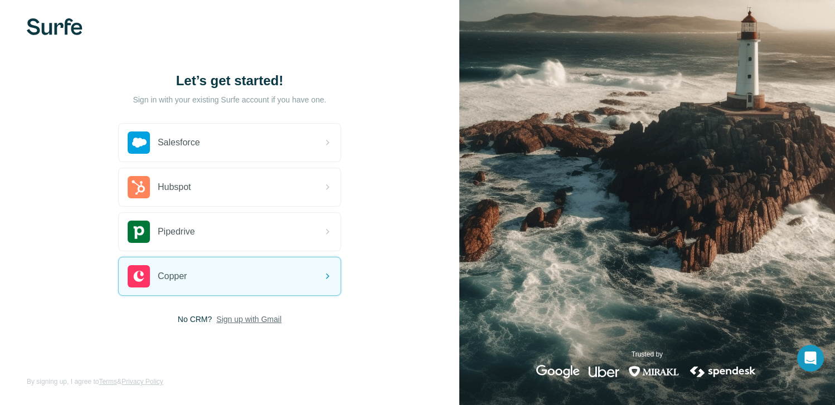
click at [243, 320] on span "Sign up with Gmail" at bounding box center [248, 319] width 65 height 11
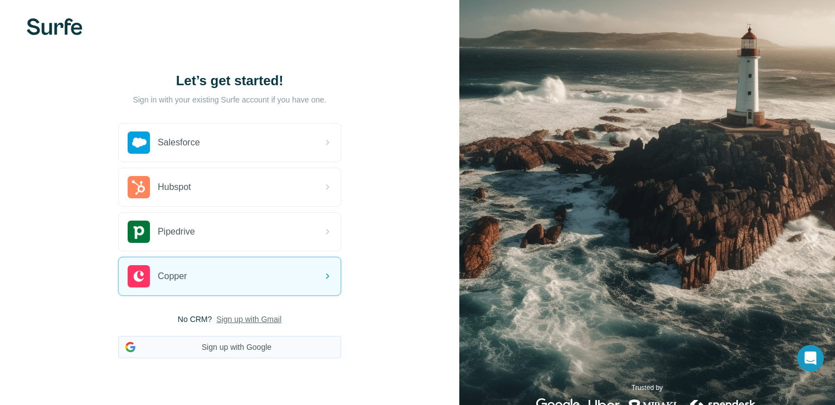
click at [240, 343] on button "Sign up with Google" at bounding box center [229, 347] width 223 height 22
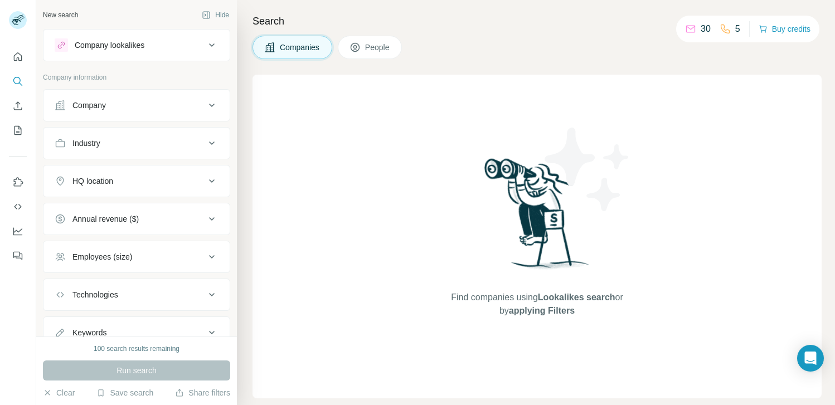
scroll to position [43, 0]
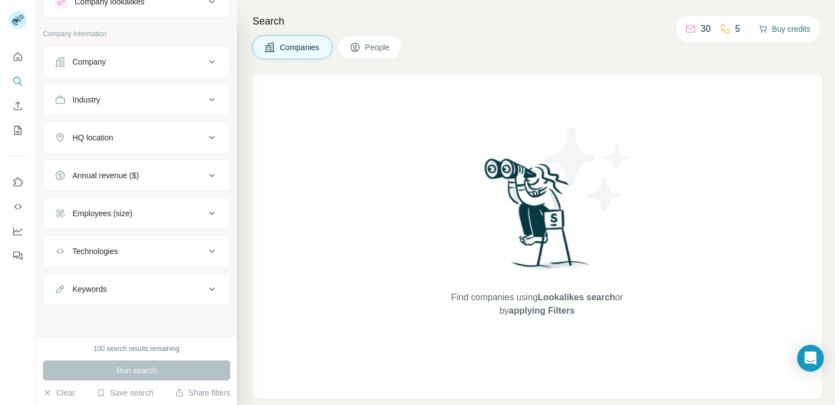
click at [780, 28] on button "Buy credits" at bounding box center [785, 29] width 52 height 16
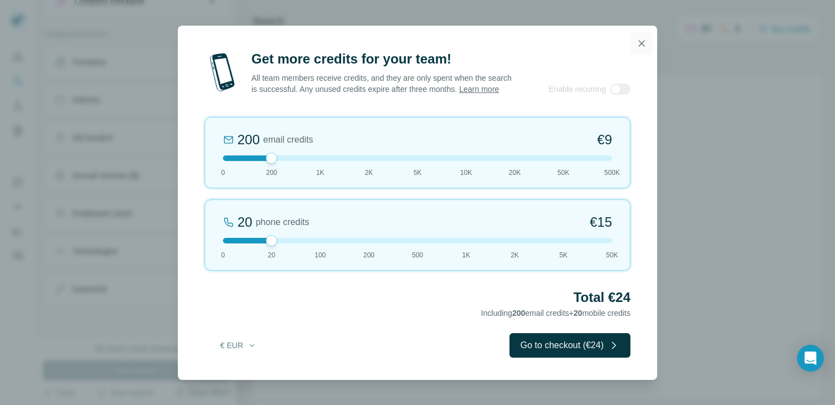
click at [639, 38] on icon "button" at bounding box center [641, 43] width 11 height 11
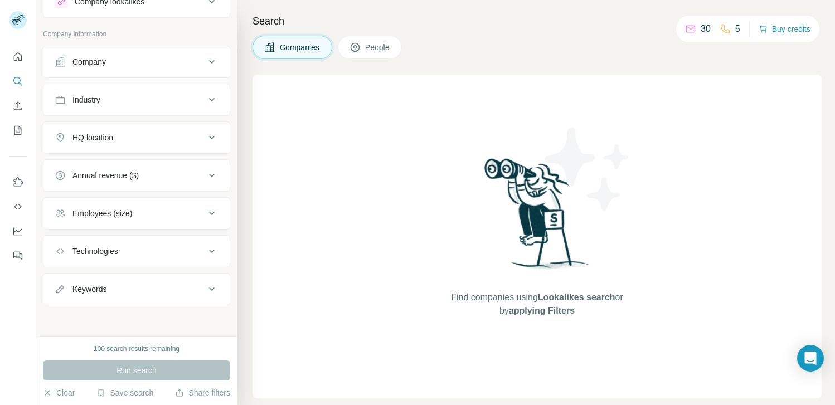
scroll to position [0, 0]
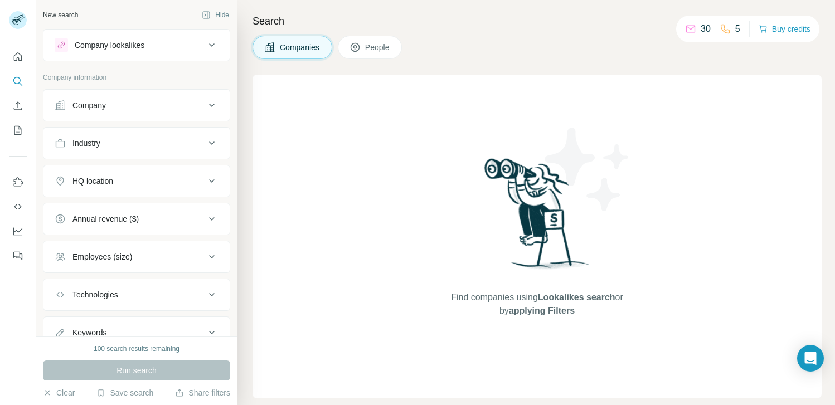
click at [119, 41] on div "Company lookalikes" at bounding box center [110, 45] width 70 height 11
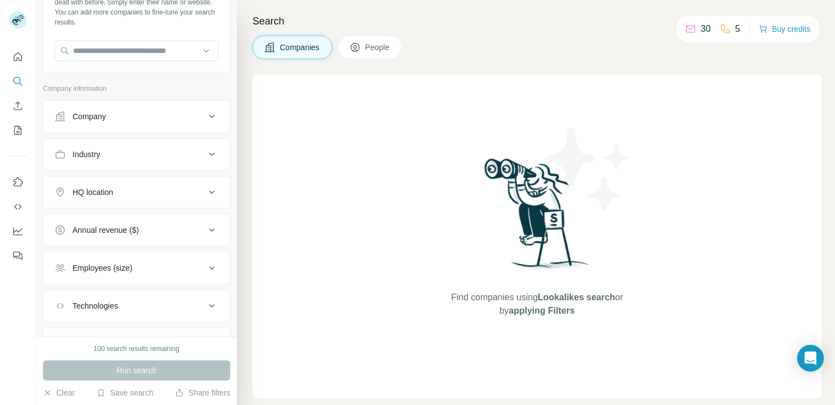
scroll to position [130, 0]
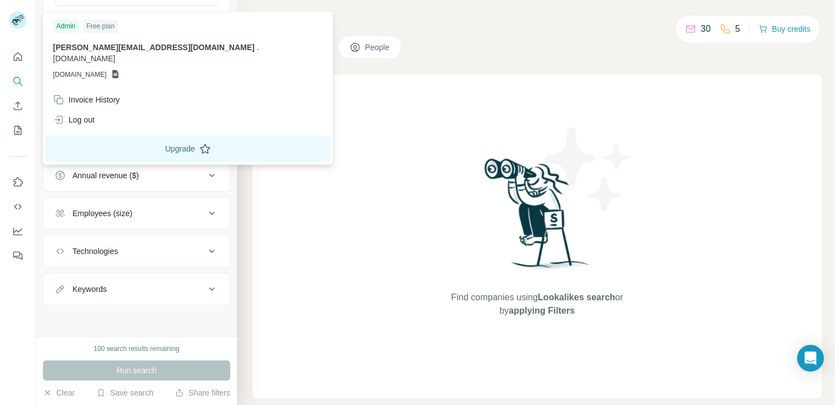
click at [109, 143] on button "Upgrade" at bounding box center [187, 148] width 285 height 27
